Goal: Transaction & Acquisition: Purchase product/service

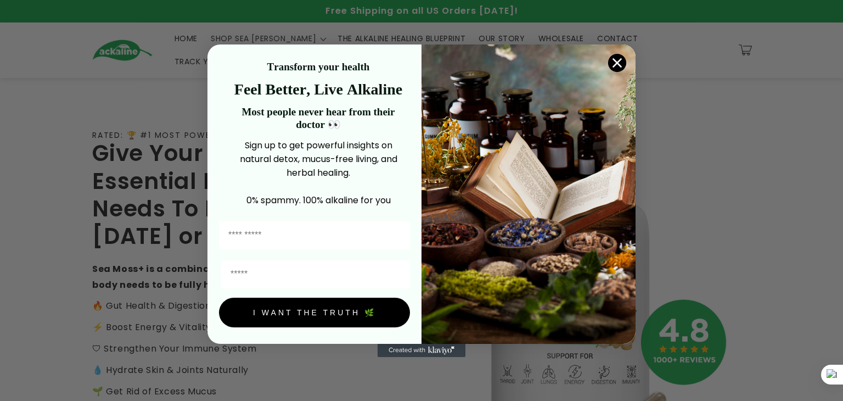
click at [623, 61] on circle "Close dialog" at bounding box center [617, 62] width 18 height 18
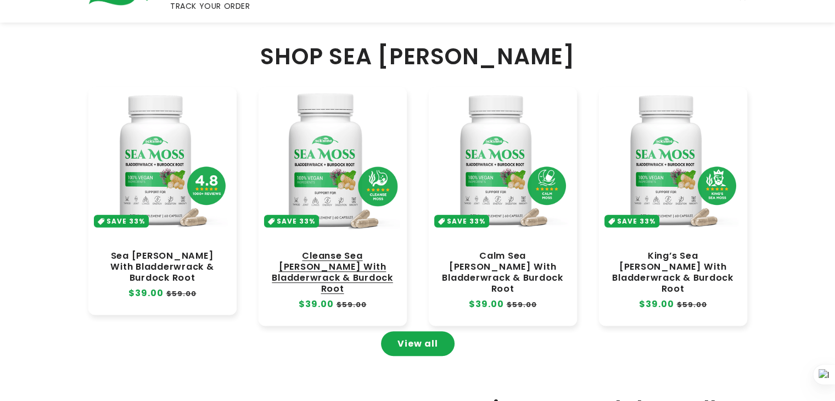
scroll to position [494, 0]
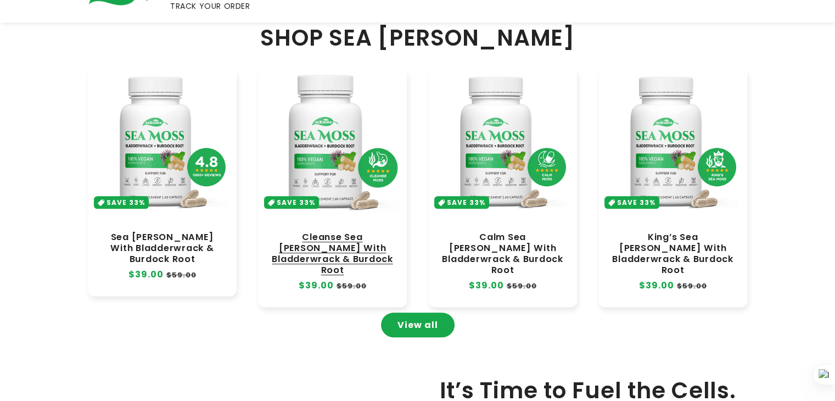
click at [357, 232] on link "Cleanse Sea [PERSON_NAME] With Bladderwrack & Burdock Root" at bounding box center [333, 254] width 126 height 44
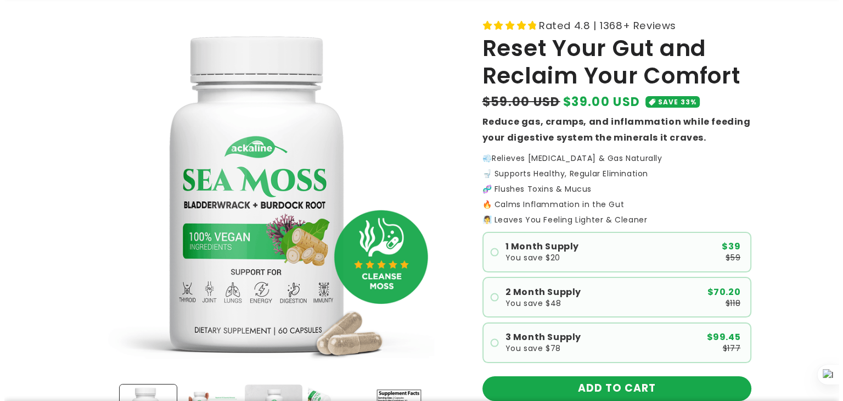
scroll to position [220, 0]
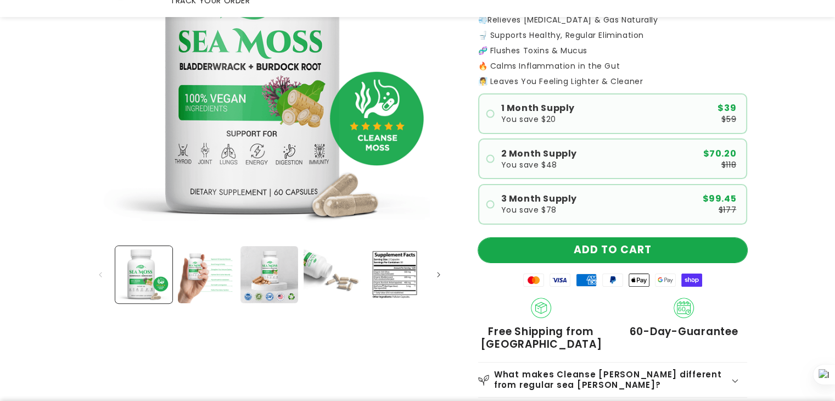
click at [614, 238] on button "ADD TO CART" at bounding box center [612, 250] width 269 height 25
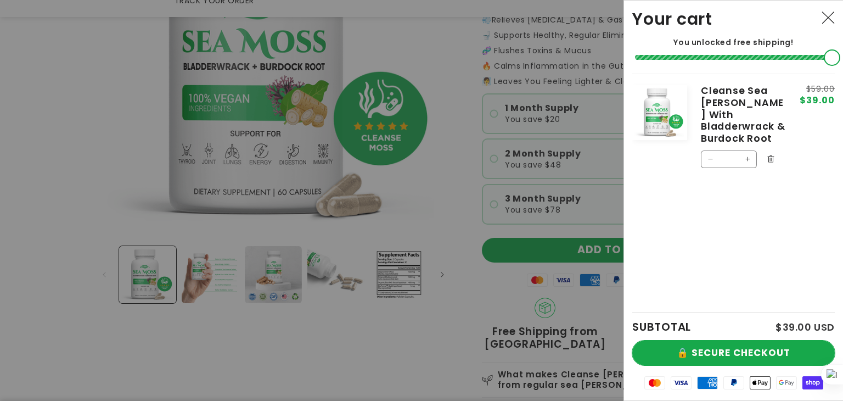
click at [678, 349] on button "🔒 SECURE CHECKOUT" at bounding box center [734, 352] width 203 height 25
